Goal: Communication & Community: Answer question/provide support

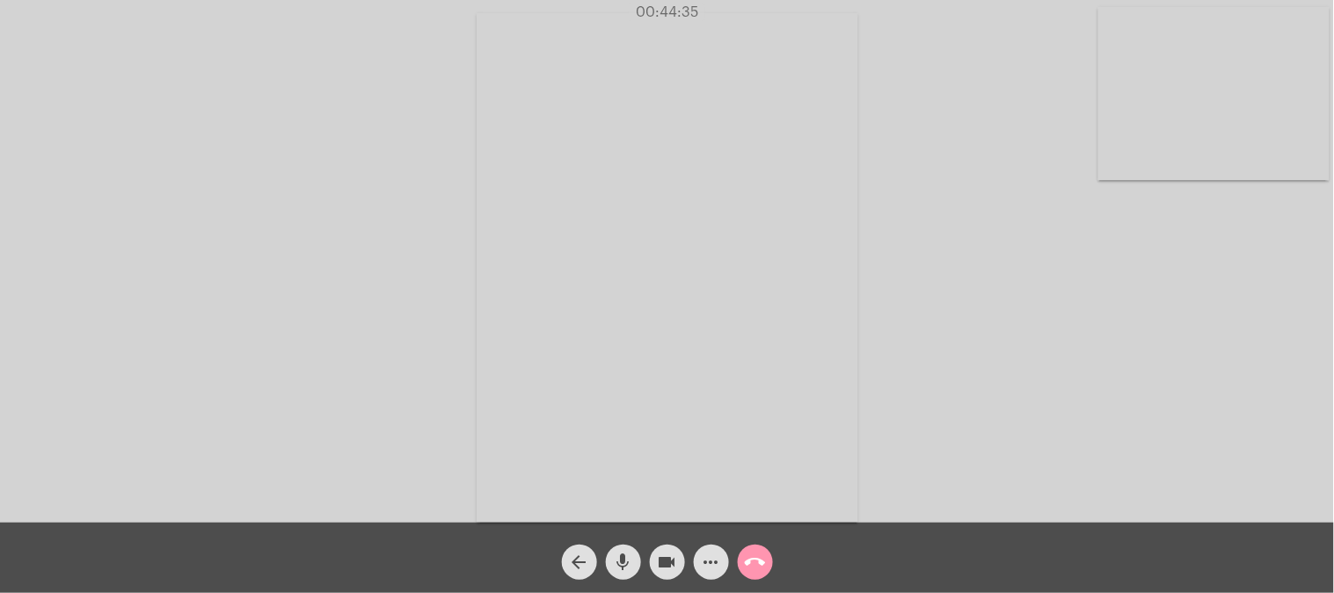
click at [761, 560] on mat-icon "call_end" at bounding box center [755, 562] width 21 height 21
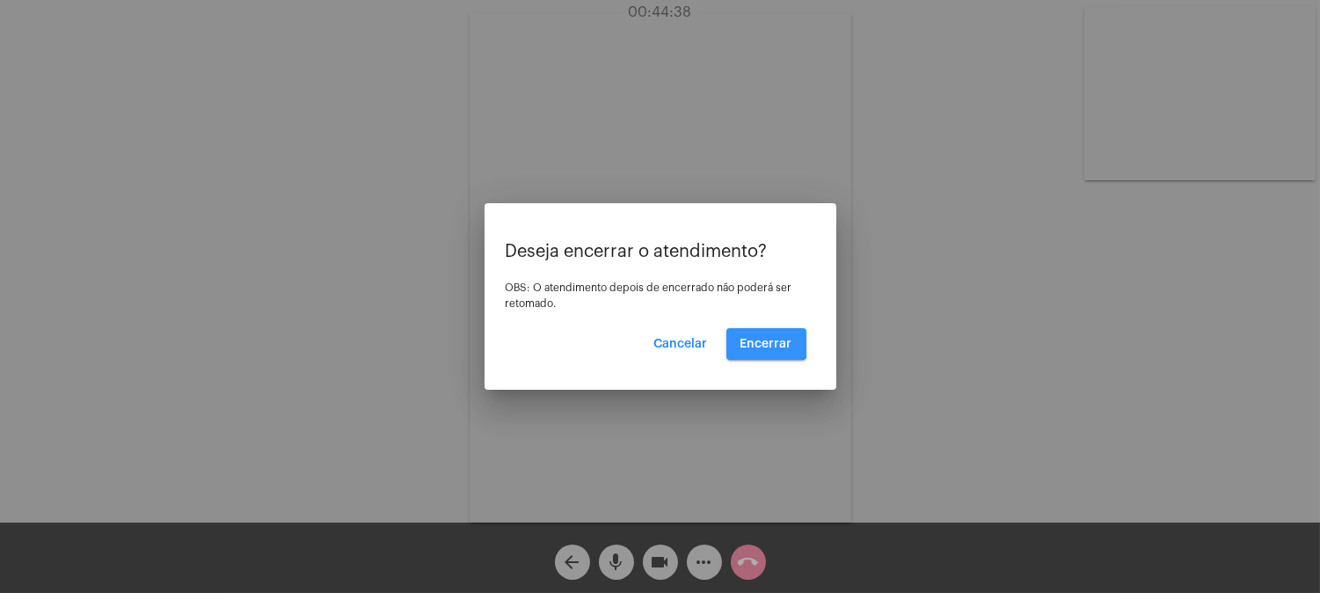
click at [766, 341] on span "Encerrar" at bounding box center [767, 344] width 52 height 12
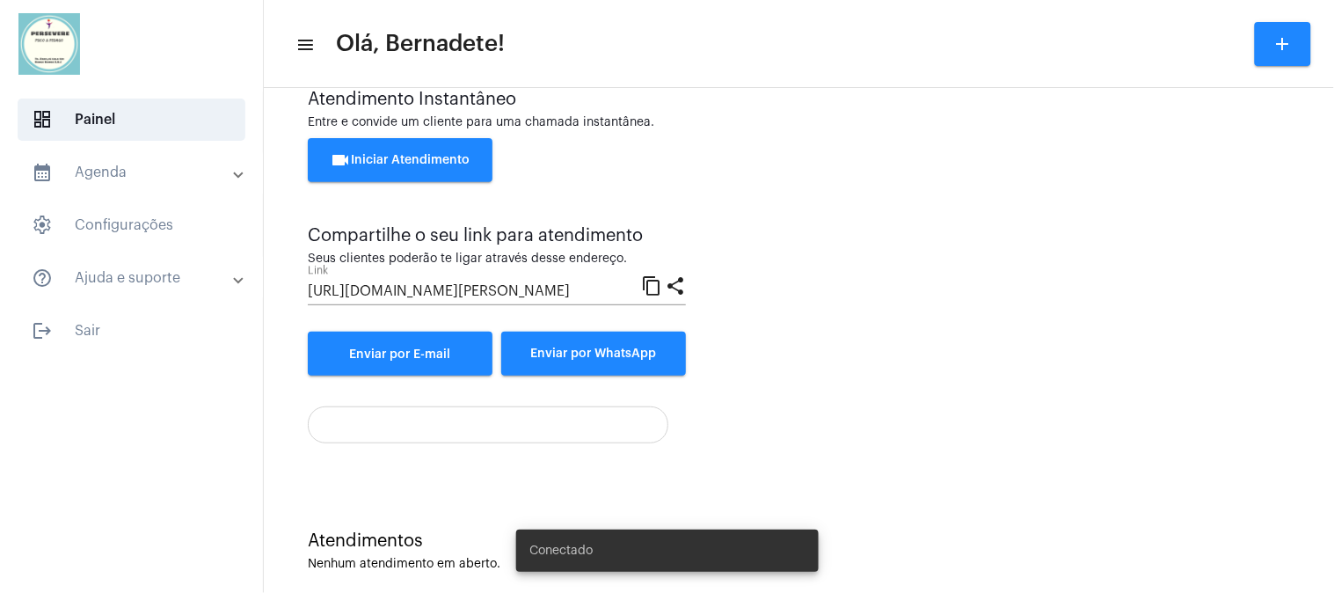
scroll to position [63, 0]
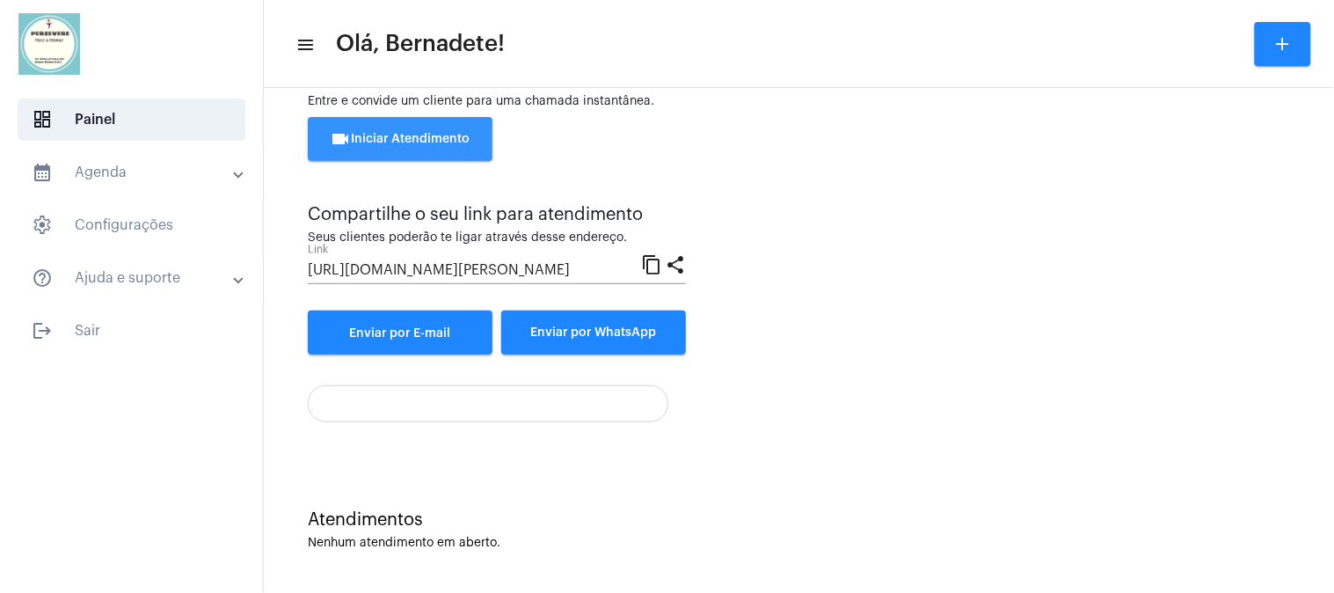
click at [438, 142] on span "videocam Iniciar Atendimento" at bounding box center [401, 139] width 140 height 12
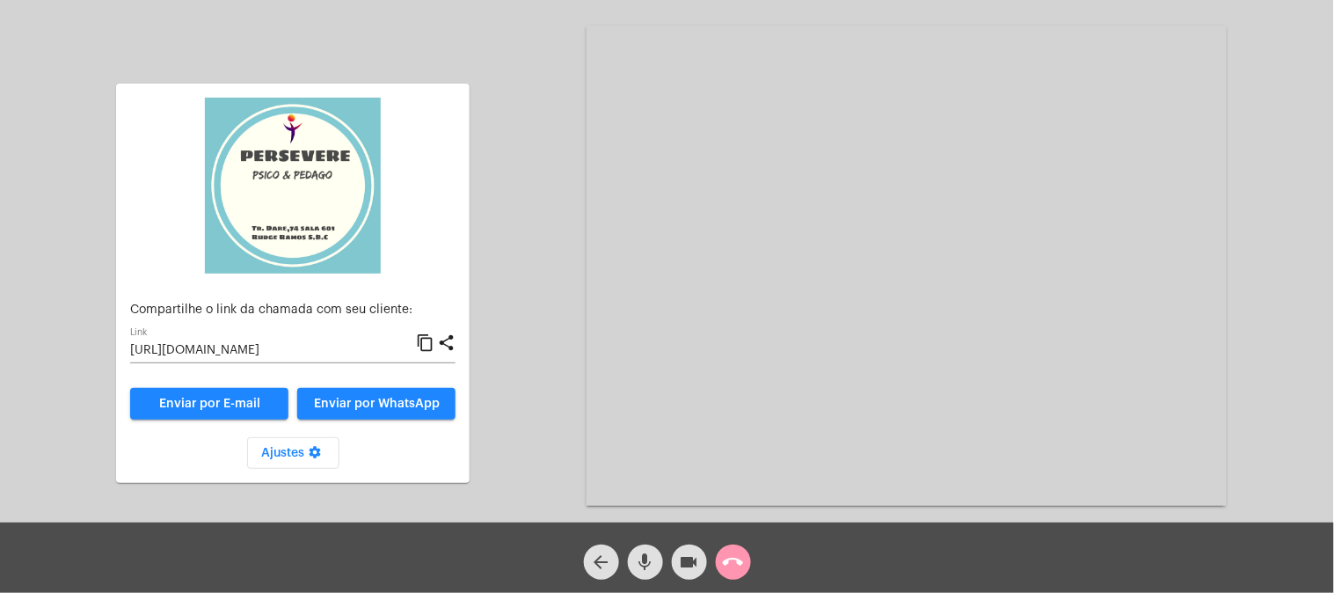
click at [427, 341] on mat-icon "content_copy" at bounding box center [425, 343] width 18 height 21
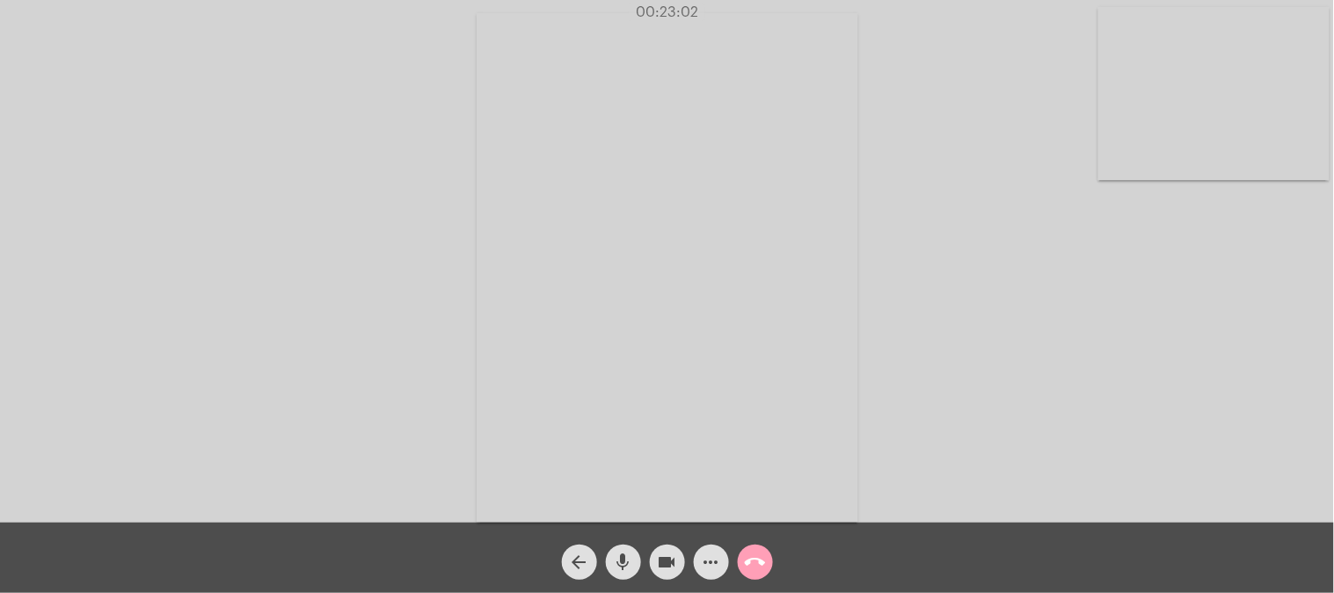
click at [752, 567] on mat-icon "call_end" at bounding box center [755, 562] width 21 height 21
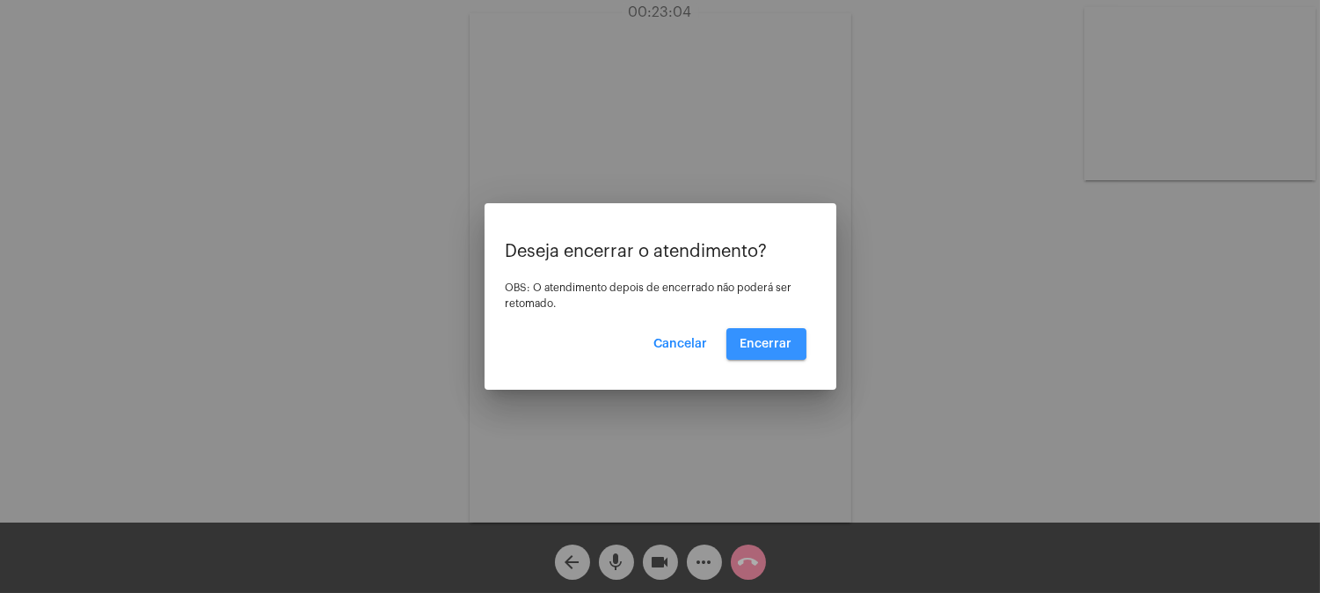
click at [767, 343] on span "Encerrar" at bounding box center [767, 344] width 52 height 12
